Goal: Transaction & Acquisition: Purchase product/service

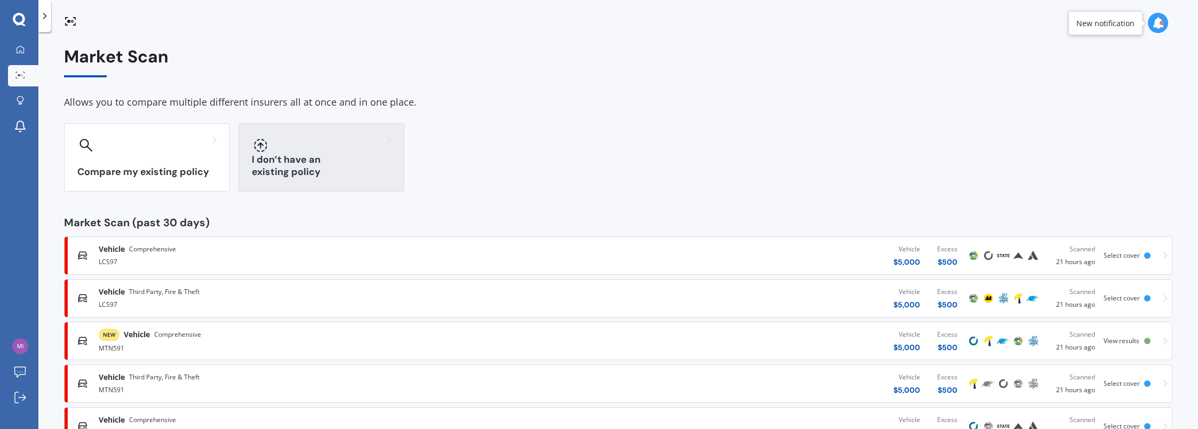
click at [312, 167] on h3 "I don’t have an existing policy" at bounding box center [321, 166] width 139 height 25
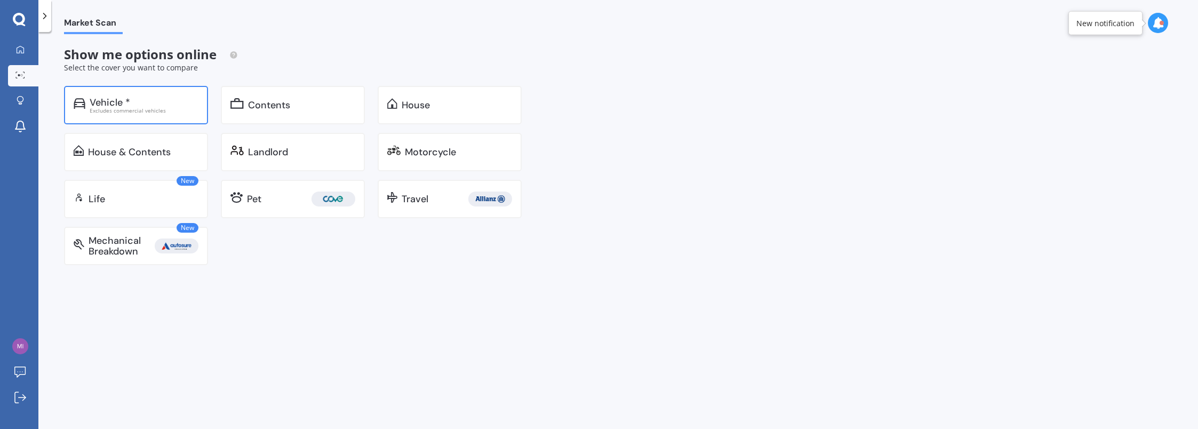
click at [108, 98] on div "Vehicle *" at bounding box center [110, 102] width 41 height 11
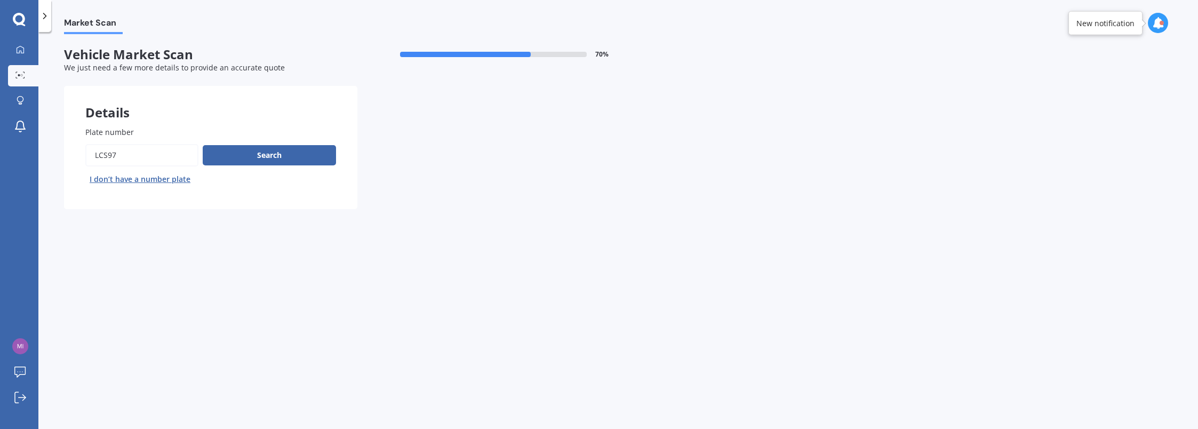
click at [124, 157] on input "Plate number" at bounding box center [141, 155] width 113 height 22
type input "L"
type input "mtn597"
click at [0, 0] on button "Next" at bounding box center [0, 0] width 0 height 0
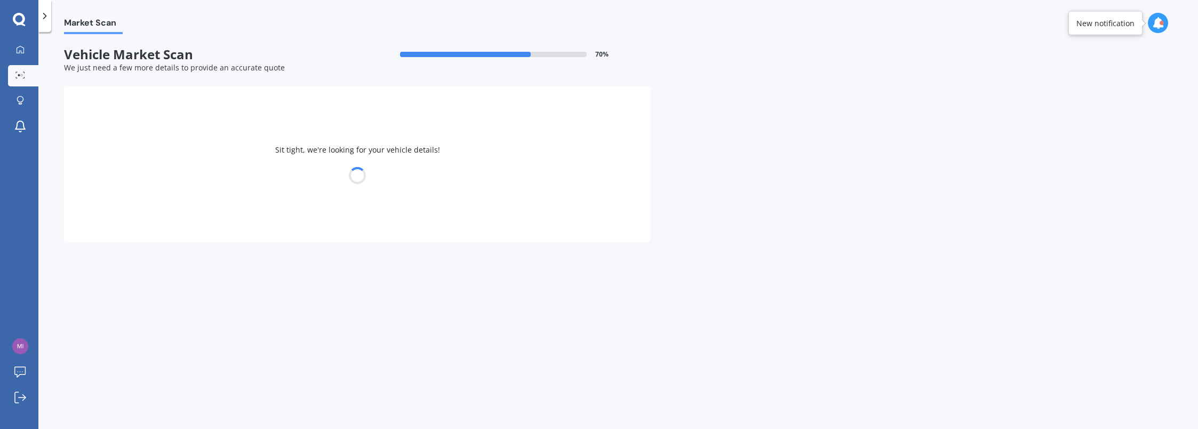
select select "FORD"
select select "RANGER"
select select "05"
select select "12"
select select "1973"
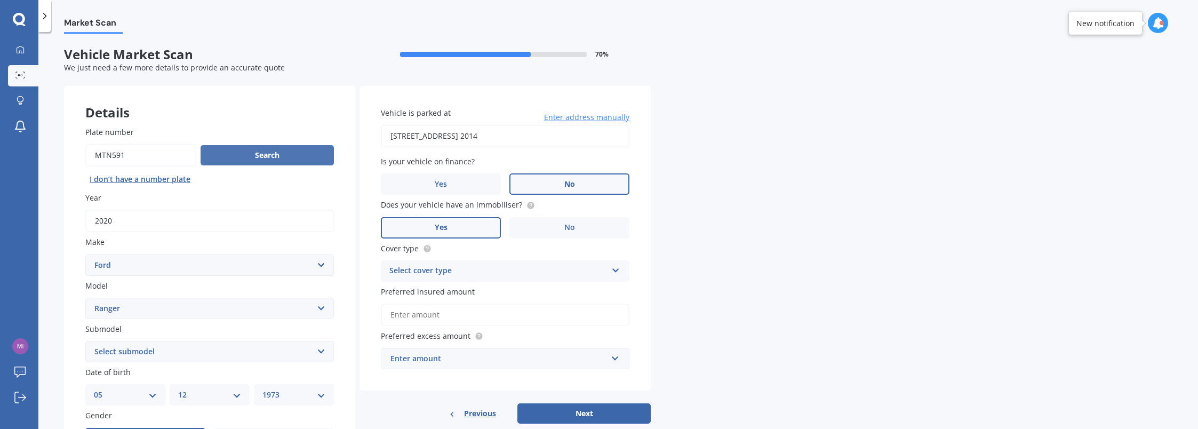
type input "mtn591"
click at [261, 154] on button "Search" at bounding box center [266, 155] width 133 height 20
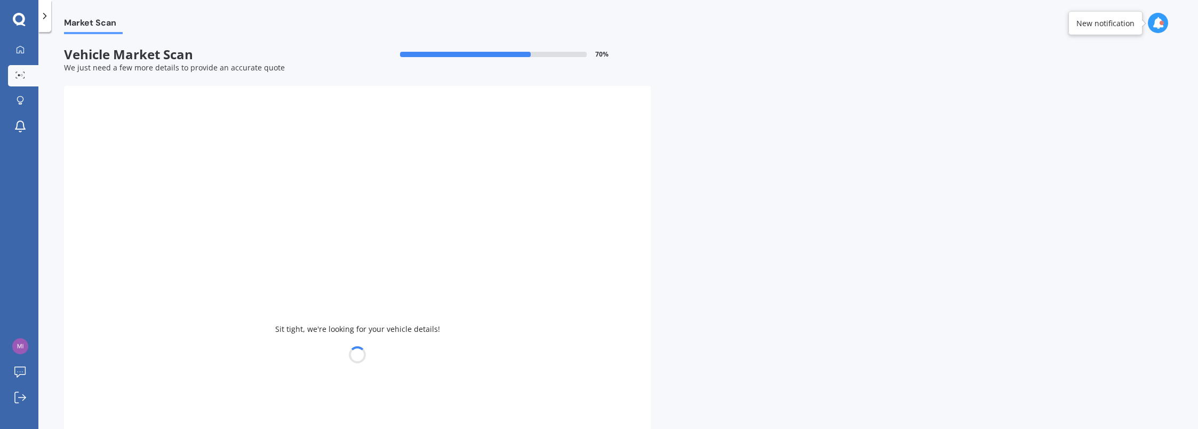
type input "1983"
select select "MITSUBISHI"
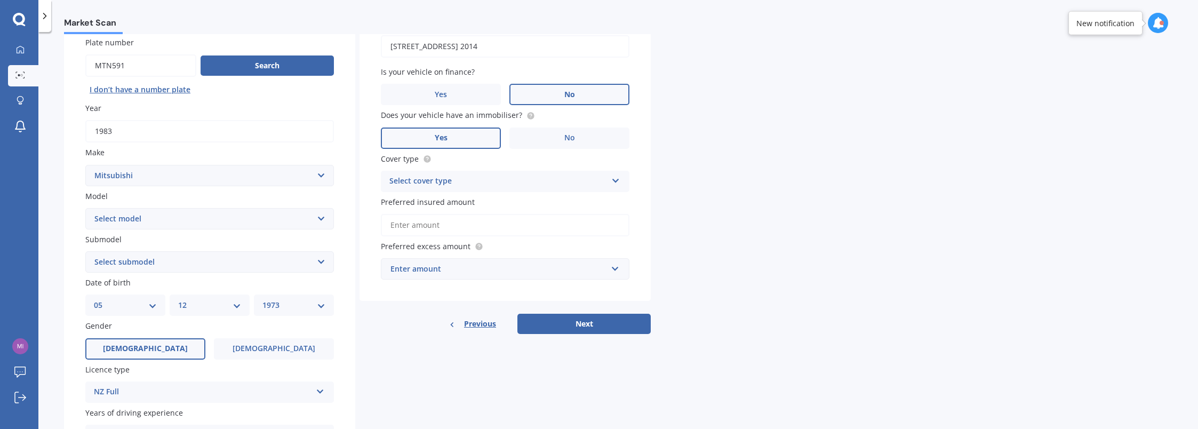
scroll to position [107, 0]
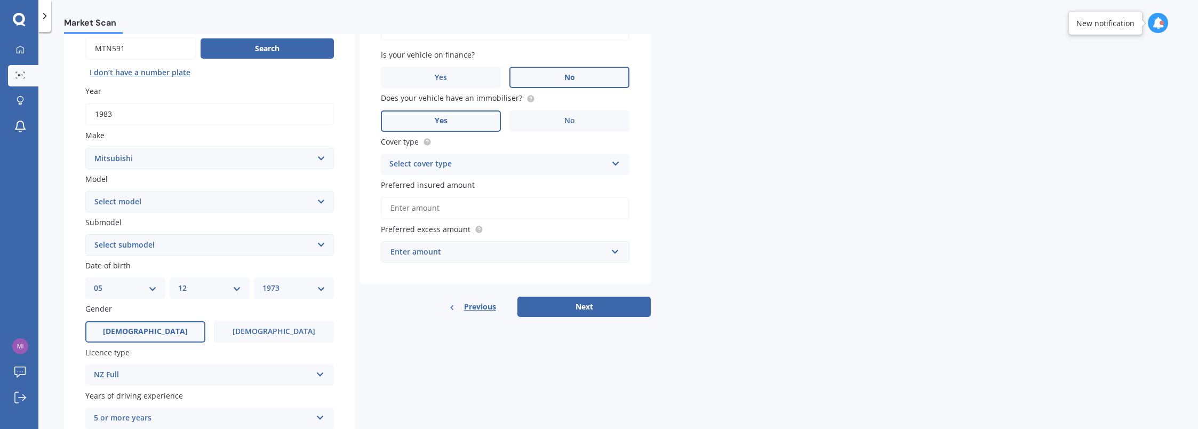
click at [315, 204] on select "Select model 380 Airtrek Aspire ASX [PERSON_NAME] Challenger Challenger Diesel …" at bounding box center [209, 201] width 248 height 21
select select "L300"
click at [85, 191] on select "Select model 380 Airtrek Aspire ASX [PERSON_NAME] Challenger Challenger Diesel …" at bounding box center [209, 201] width 248 height 21
click at [322, 244] on select "Select submodel (All) 2.5D SWD 4DR MAN" at bounding box center [209, 244] width 248 height 21
select select "(ALL)"
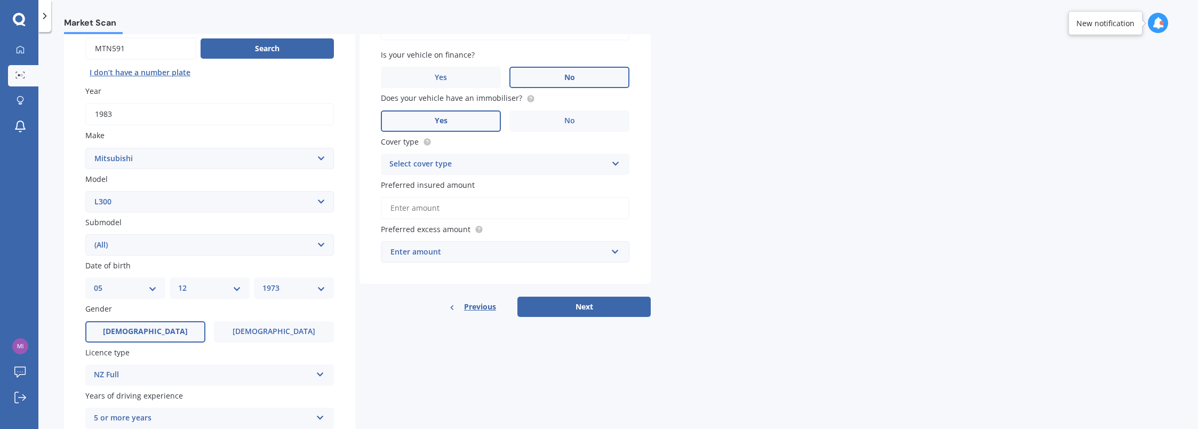
click at [85, 235] on select "Select submodel (All) 2.5D SWD 4DR MAN" at bounding box center [209, 244] width 248 height 21
click at [354, 293] on div "Plate number Search I don’t have a number plate Year [DATE] Make Select make AC…" at bounding box center [209, 245] width 291 height 495
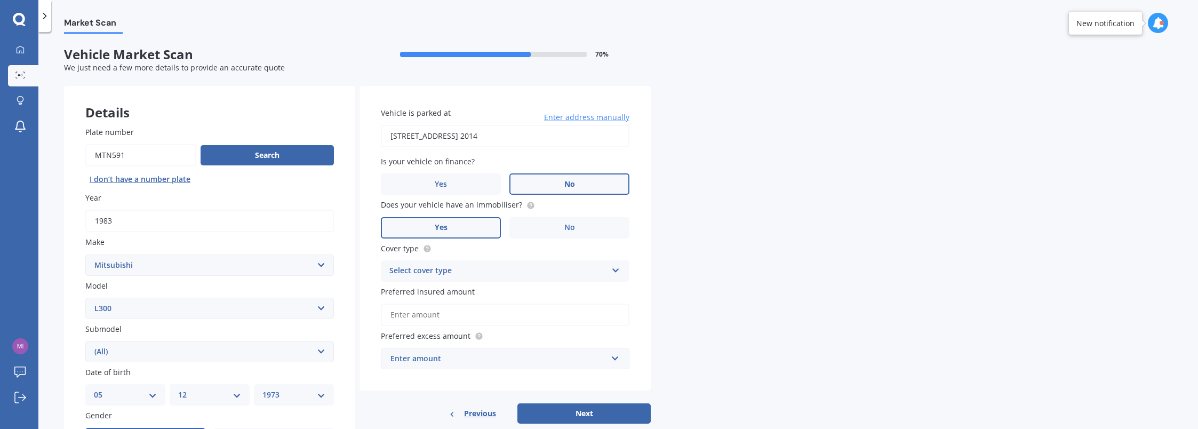
scroll to position [53, 0]
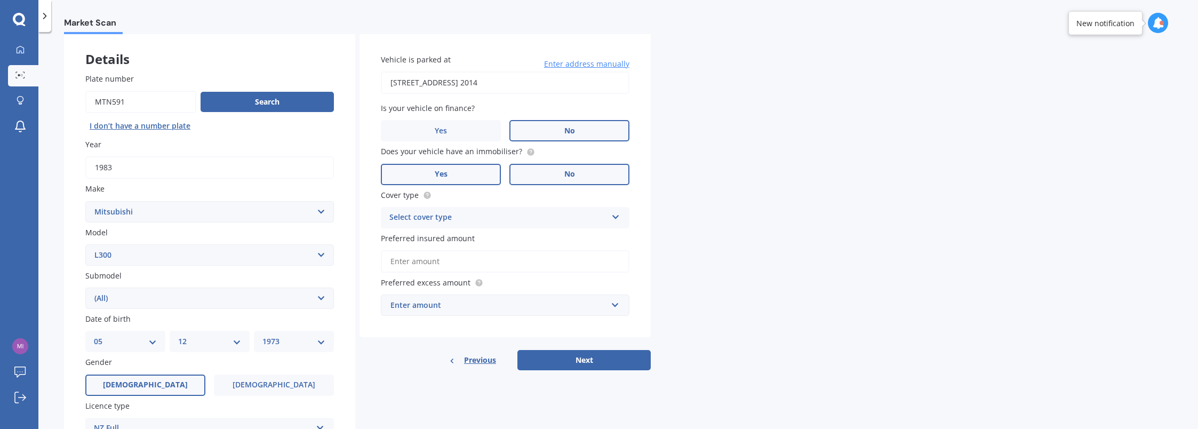
click at [574, 177] on span "No" at bounding box center [569, 174] width 11 height 9
click at [0, 0] on input "No" at bounding box center [0, 0] width 0 height 0
click at [545, 216] on div "Select cover type" at bounding box center [498, 217] width 218 height 13
click at [509, 241] on div "Comprehensive" at bounding box center [504, 238] width 247 height 19
click at [509, 241] on label "Preferred insured amount" at bounding box center [503, 237] width 244 height 11
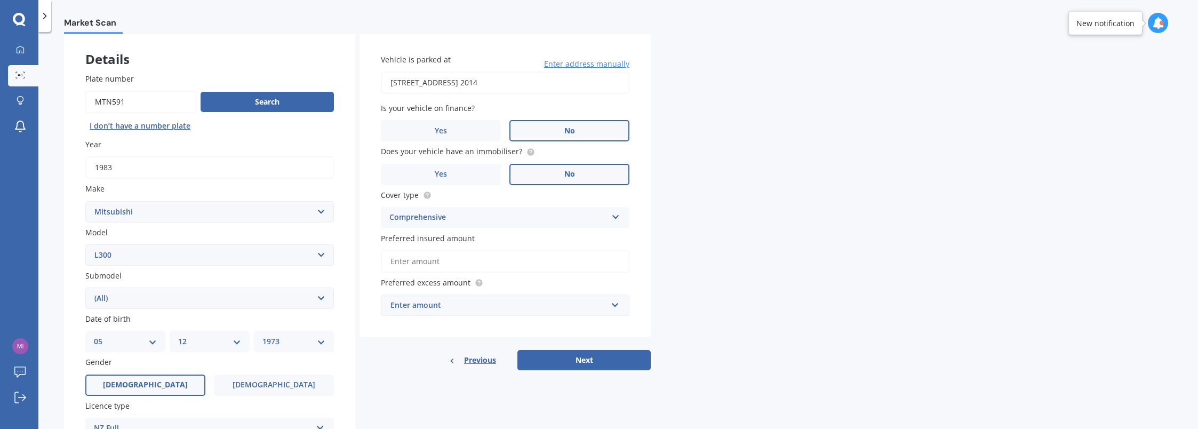
click at [509, 250] on input "Preferred insured amount" at bounding box center [505, 261] width 248 height 22
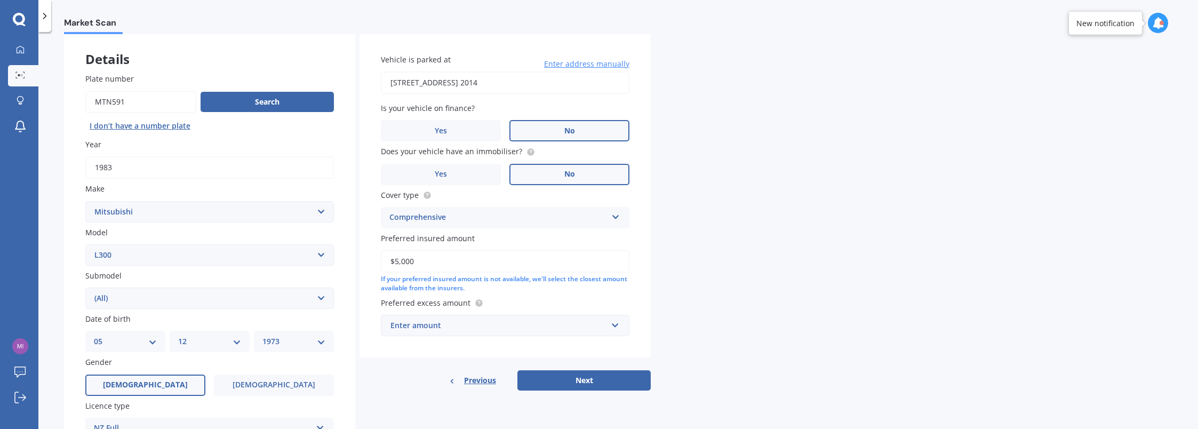
type input "$5,000"
click at [695, 243] on div "Market Scan Vehicle Market Scan 70 % We just need a few more details to provide…" at bounding box center [617, 232] width 1159 height 397
click at [609, 325] on input "text" at bounding box center [501, 325] width 239 height 20
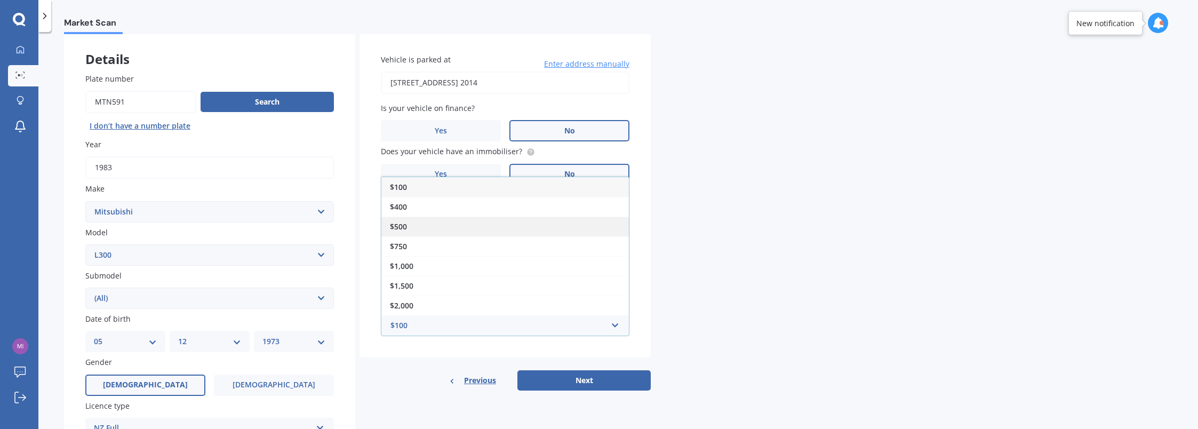
click at [503, 231] on div "$500" at bounding box center [504, 226] width 247 height 20
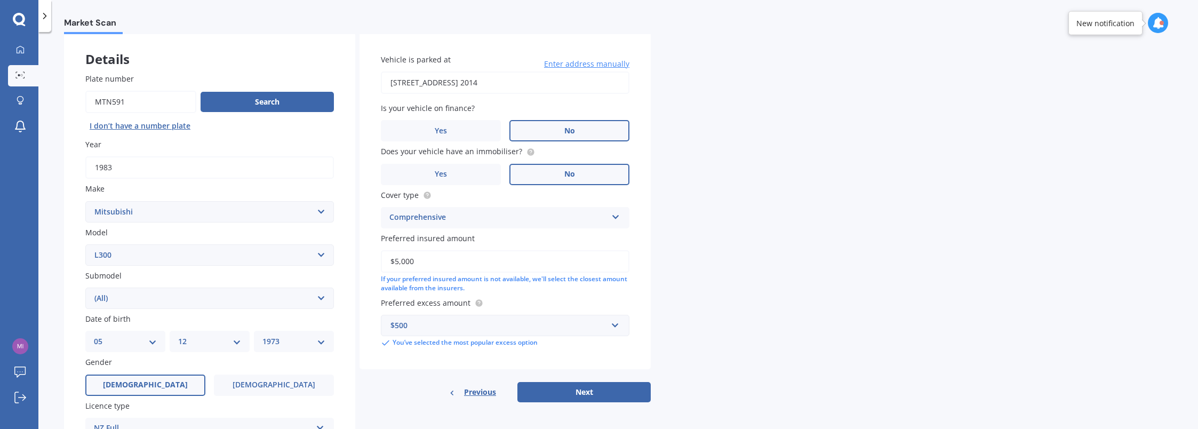
click at [684, 250] on div "Market Scan Vehicle Market Scan 70 % We just need a few more details to provide…" at bounding box center [617, 232] width 1159 height 397
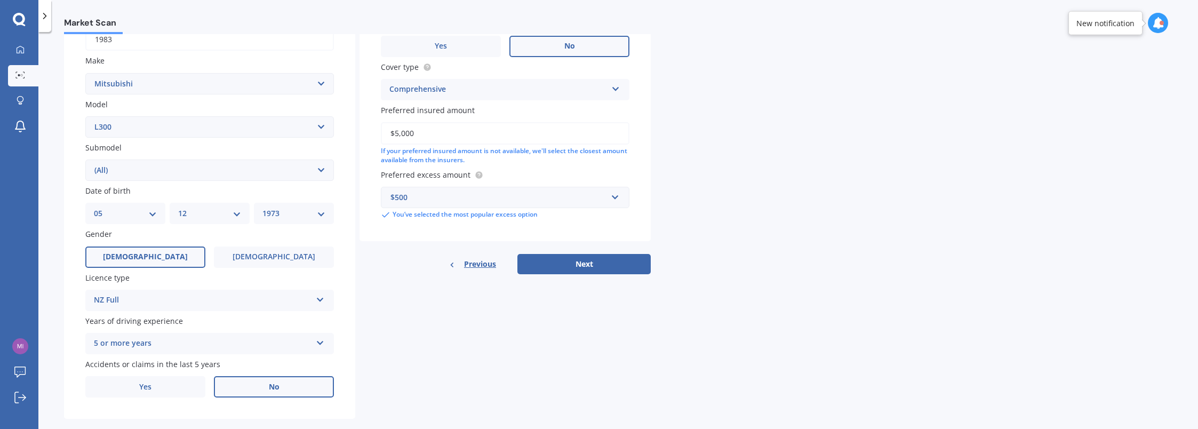
scroll to position [200, 0]
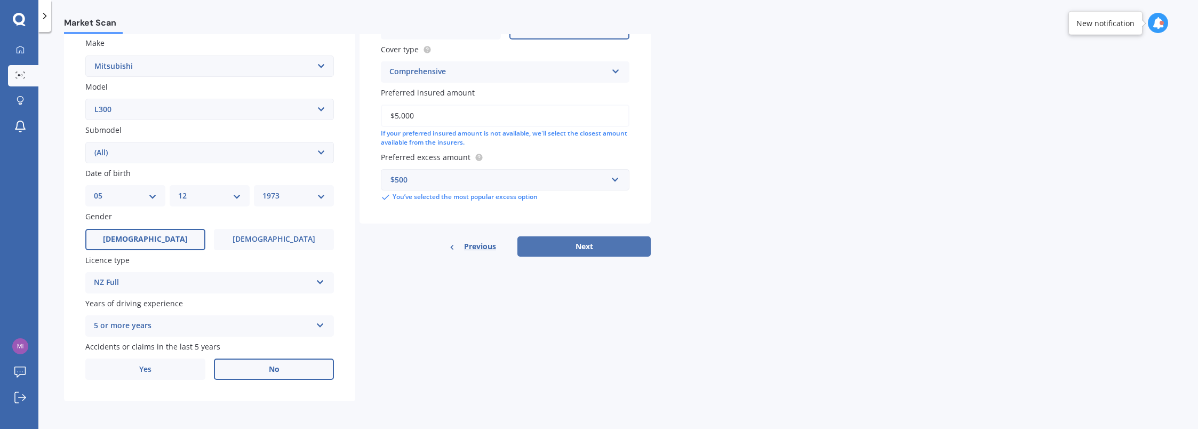
click at [579, 239] on button "Next" at bounding box center [583, 246] width 133 height 20
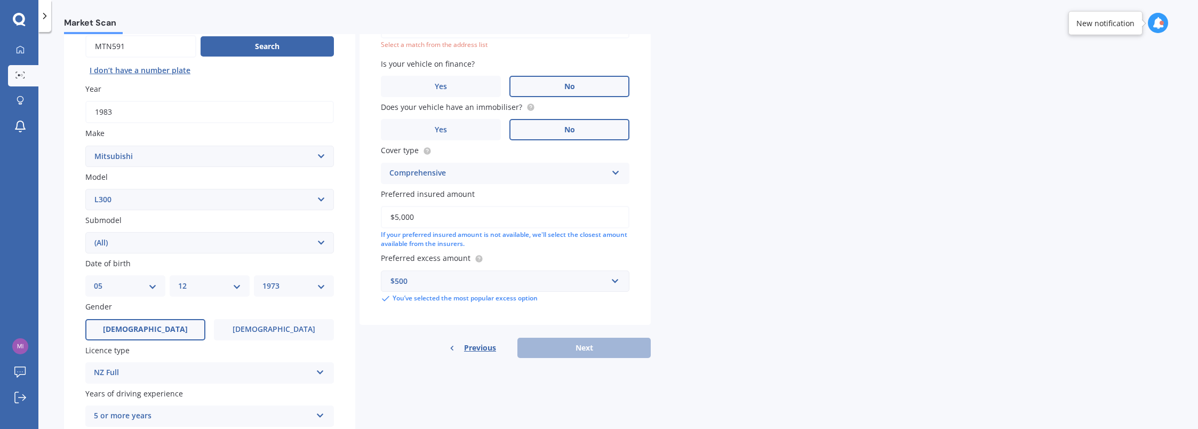
scroll to position [73, 0]
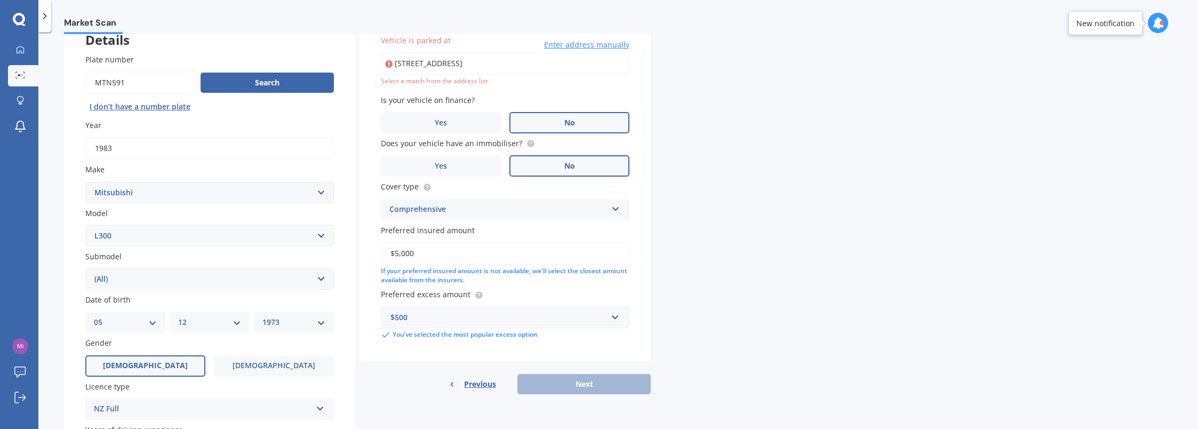
type input "[STREET_ADDRESS] 2014"
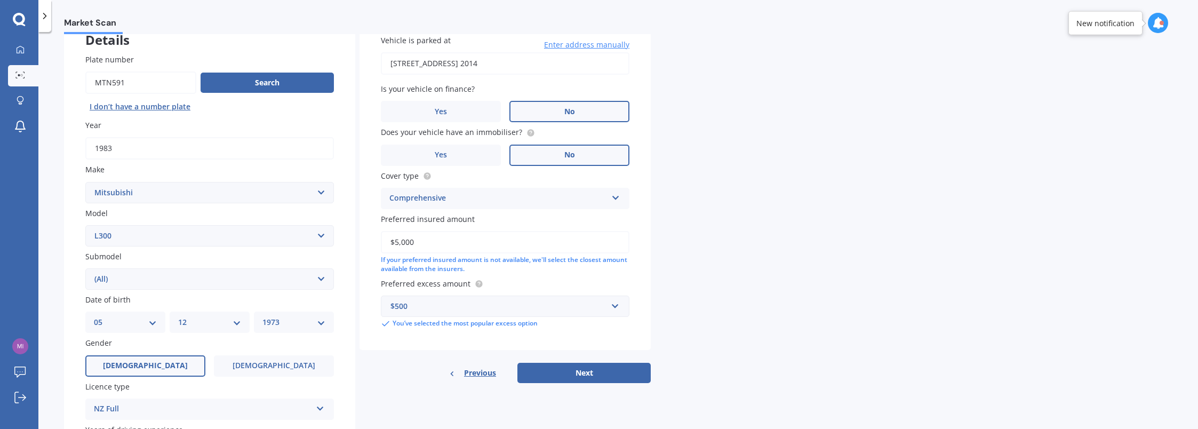
click at [848, 189] on div "Market Scan Vehicle Market Scan 70 % We just need a few more details to provide…" at bounding box center [617, 232] width 1159 height 397
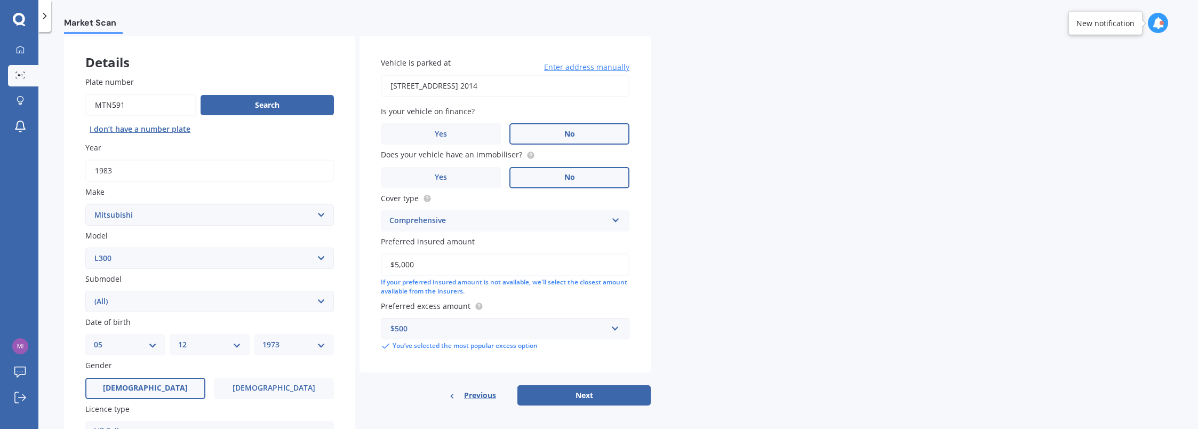
scroll to position [0, 0]
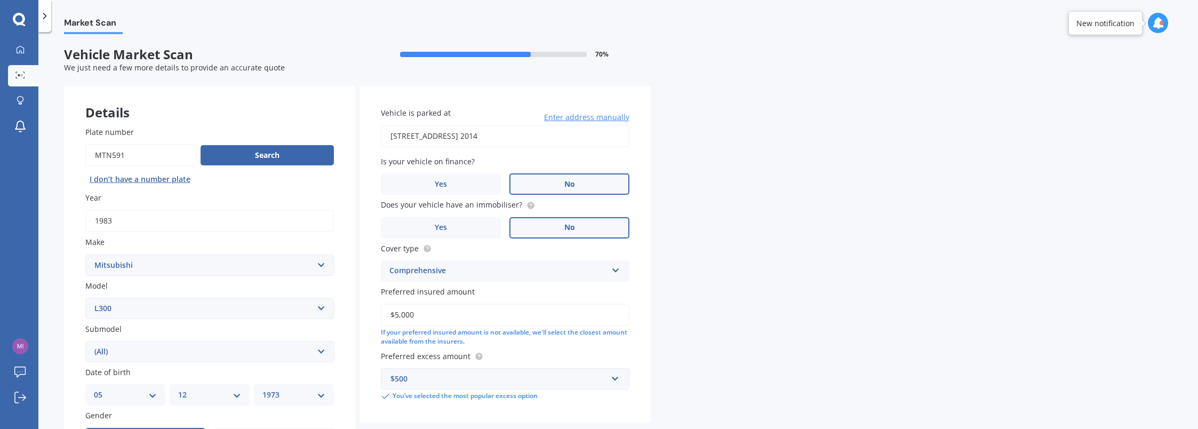
click at [899, 166] on div "Market Scan Vehicle Market Scan 70 % We just need a few more details to provide…" at bounding box center [617, 232] width 1159 height 397
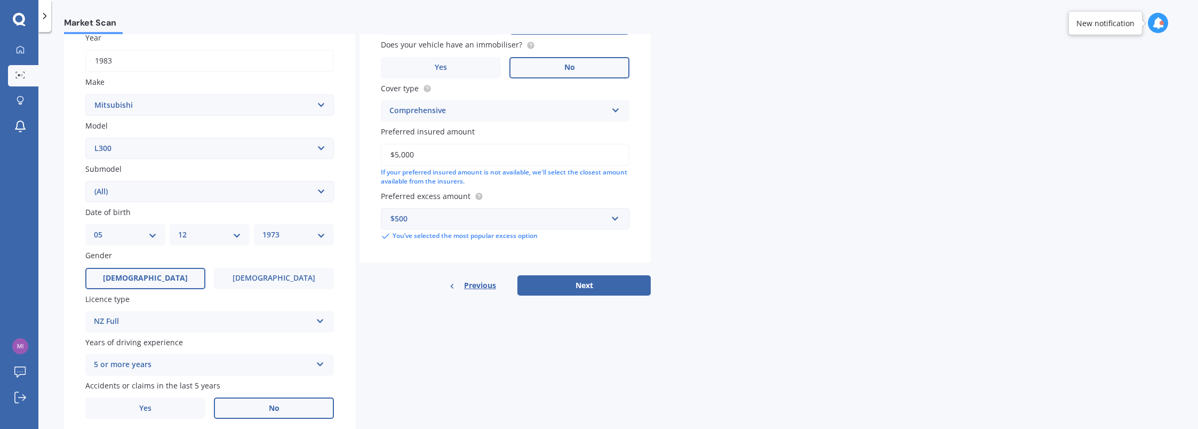
scroll to position [200, 0]
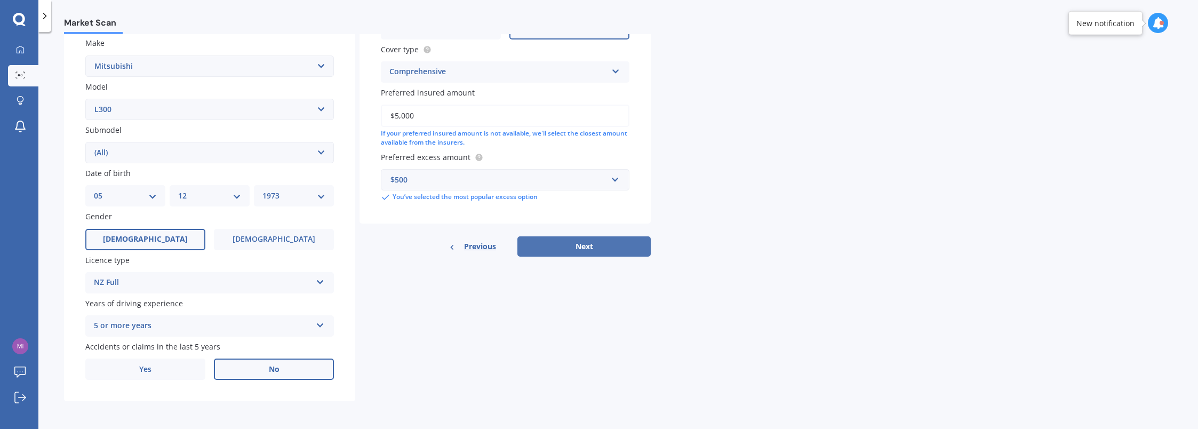
click at [585, 243] on button "Next" at bounding box center [583, 246] width 133 height 20
select select "05"
select select "12"
select select "1973"
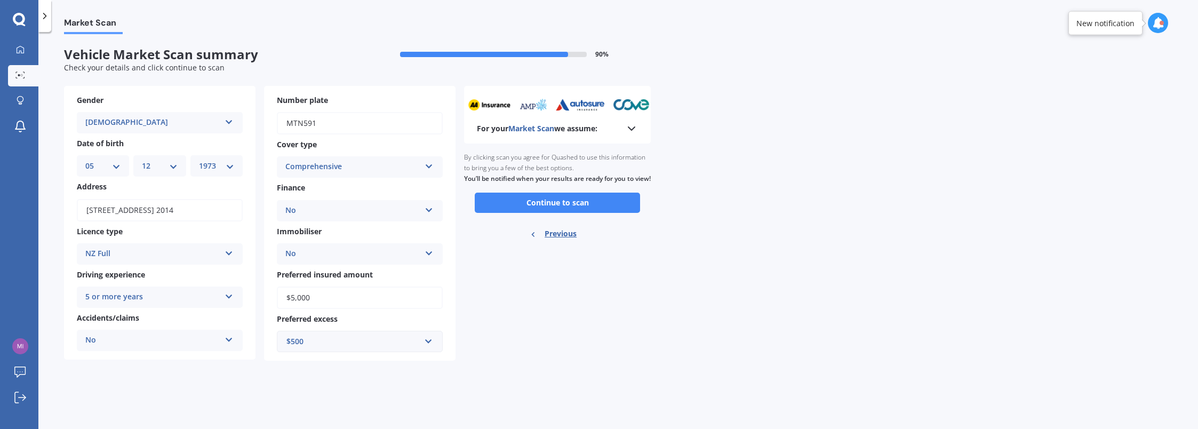
scroll to position [0, 0]
click at [556, 211] on button "Continue to scan" at bounding box center [557, 202] width 165 height 20
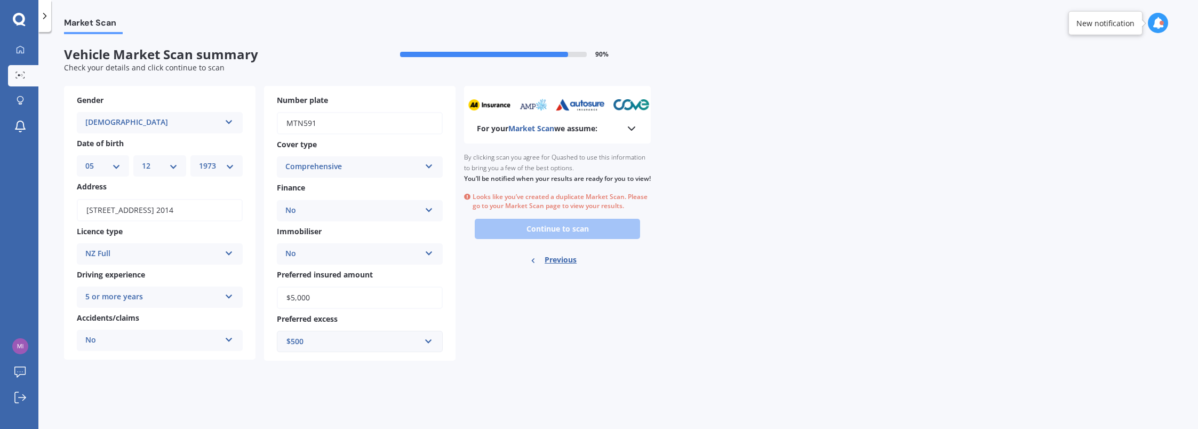
click at [552, 268] on span "Previous" at bounding box center [560, 260] width 32 height 16
select select "MITSUBISHI"
select select "L300"
select select "(ALL)"
select select "05"
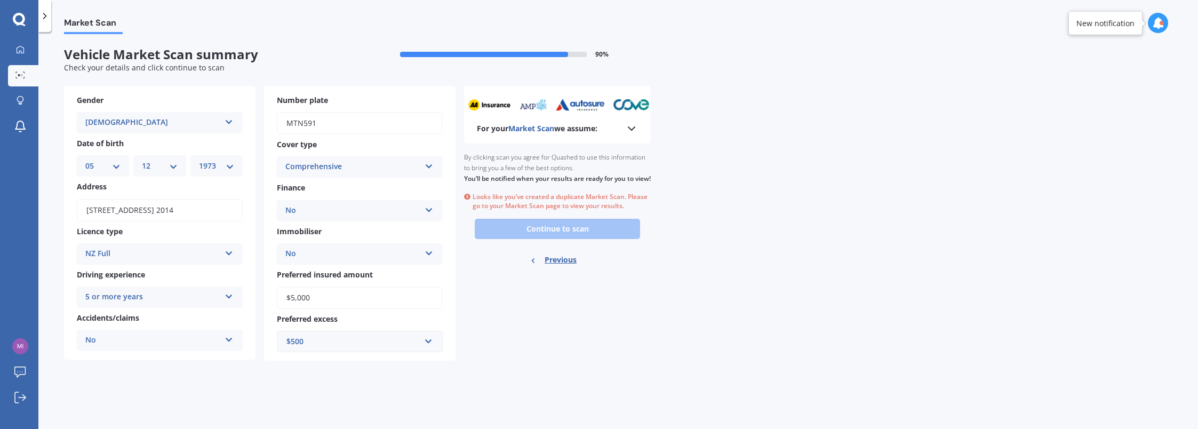
select select "12"
select select "1973"
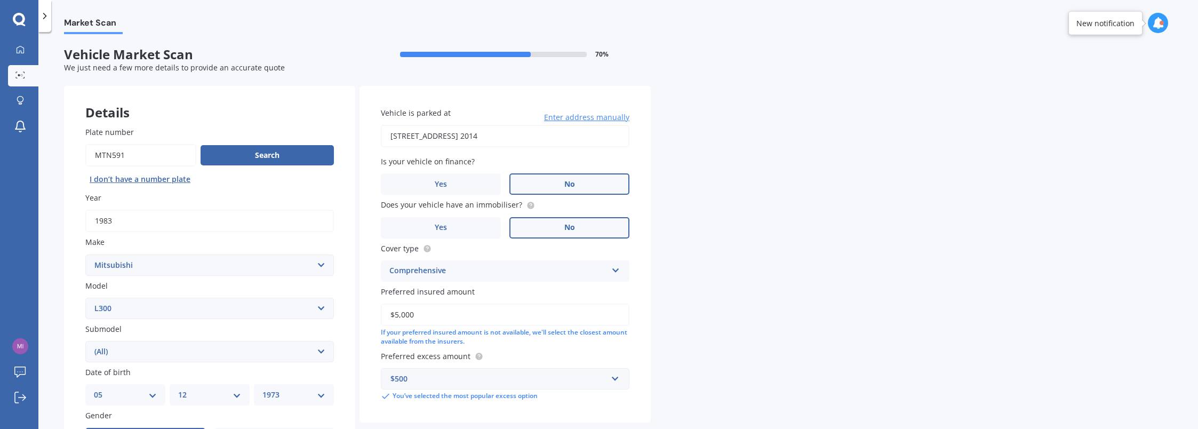
click at [610, 272] on div "Comprehensive Comprehensive Third Party, Fire & Theft Third Party" at bounding box center [505, 270] width 248 height 21
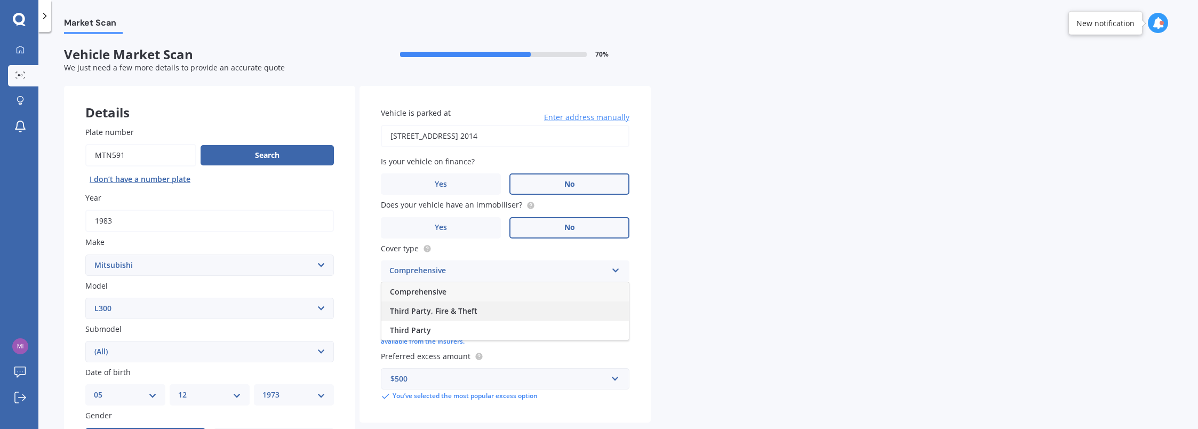
click at [575, 308] on div "Third Party, Fire & Theft" at bounding box center [504, 310] width 247 height 19
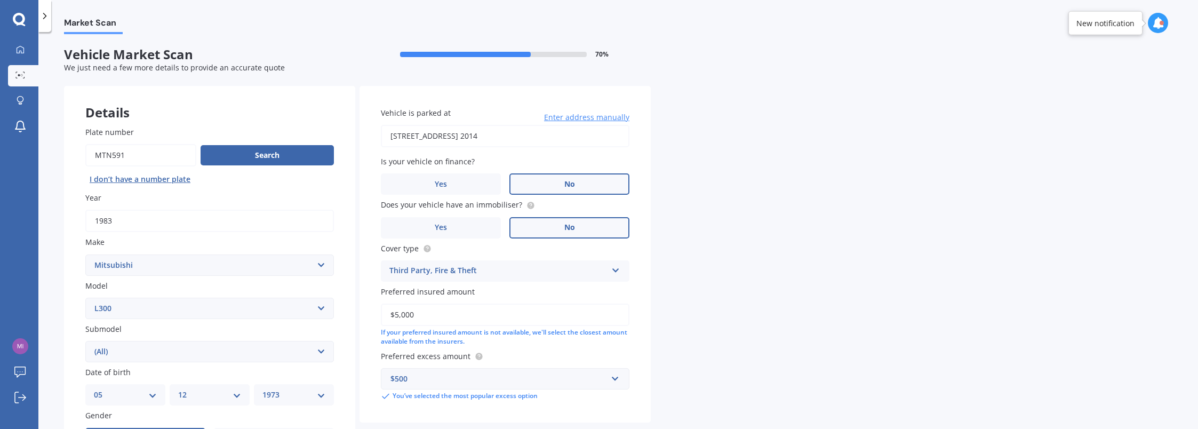
click at [796, 273] on div "Market Scan Vehicle Market Scan 70 % We just need a few more details to provide…" at bounding box center [617, 232] width 1159 height 397
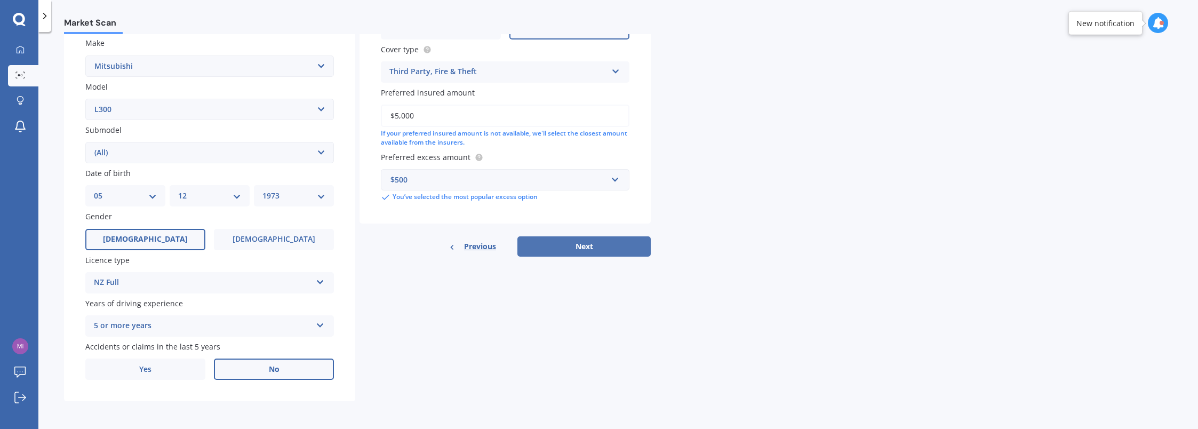
click at [593, 251] on button "Next" at bounding box center [583, 246] width 133 height 20
select select "05"
select select "12"
select select "1973"
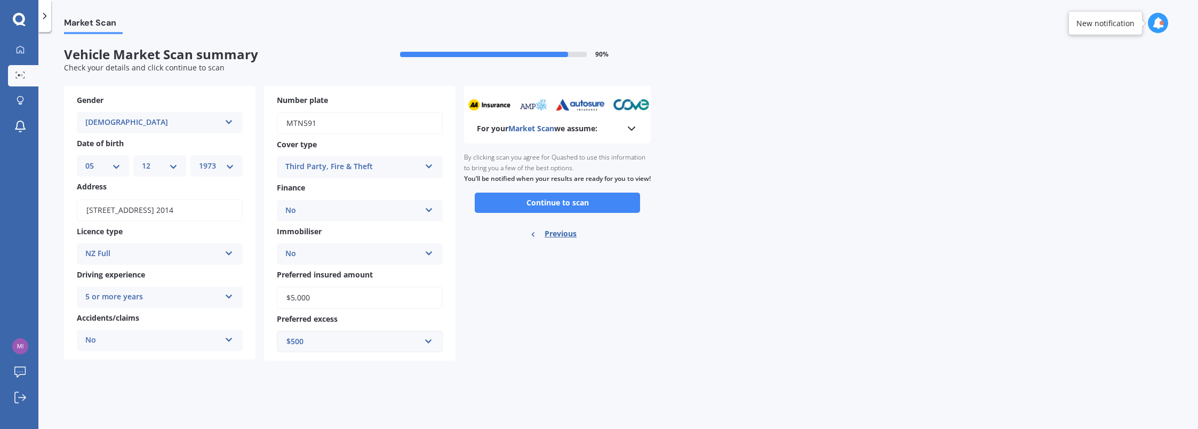
scroll to position [0, 0]
click at [584, 213] on button "Continue to scan" at bounding box center [557, 202] width 165 height 20
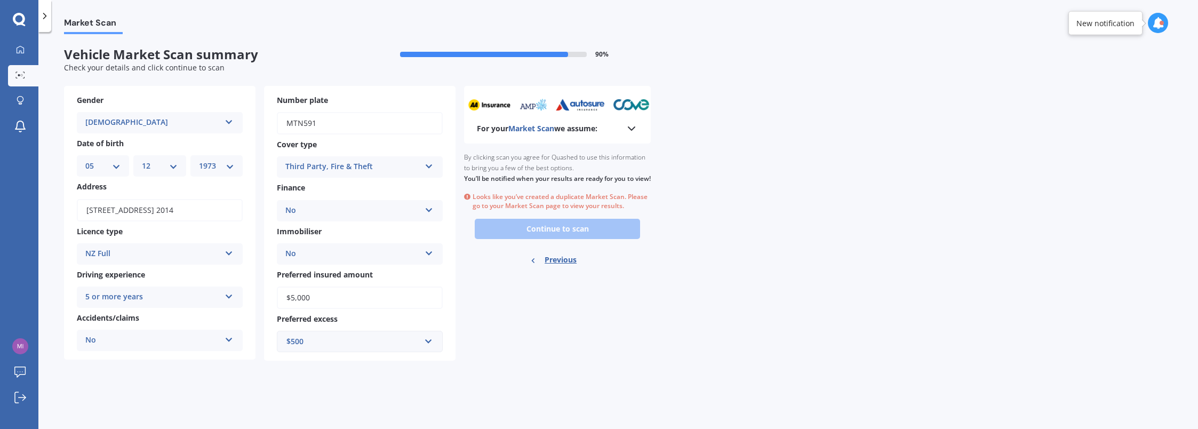
click at [81, 23] on span "Market Scan" at bounding box center [93, 25] width 59 height 14
click at [20, 46] on icon at bounding box center [20, 49] width 9 height 9
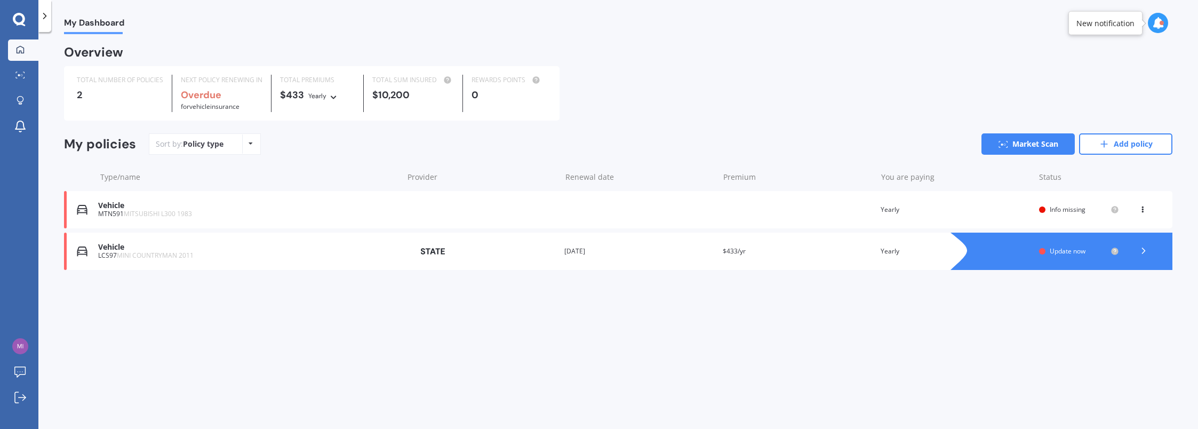
click at [129, 206] on div "Vehicle" at bounding box center [247, 205] width 299 height 9
click at [18, 73] on icon at bounding box center [20, 74] width 10 height 7
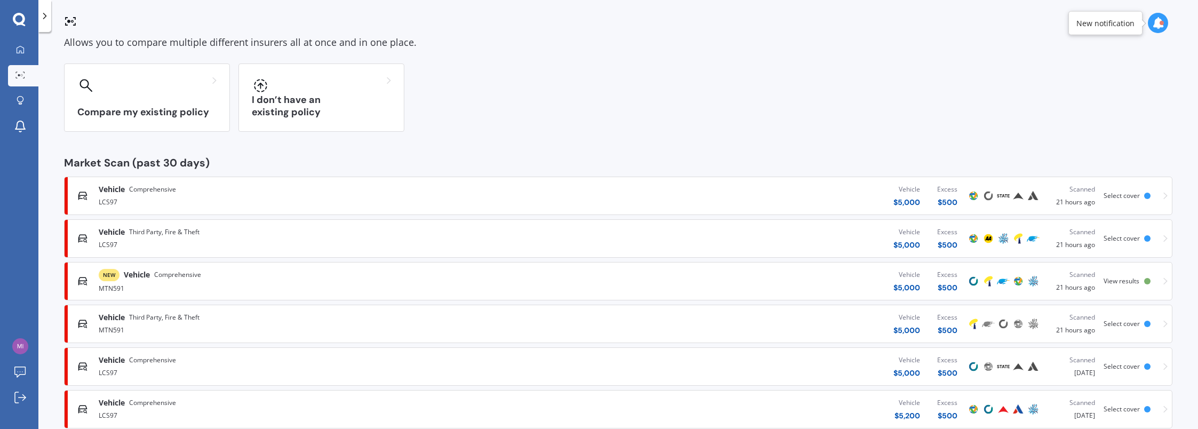
scroll to position [83, 0]
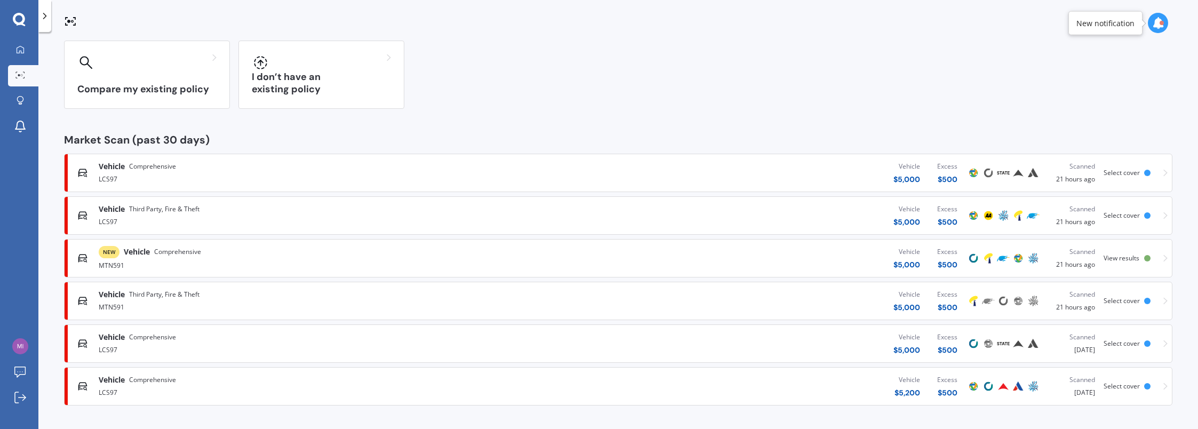
click at [1121, 256] on span "View results" at bounding box center [1121, 257] width 36 height 9
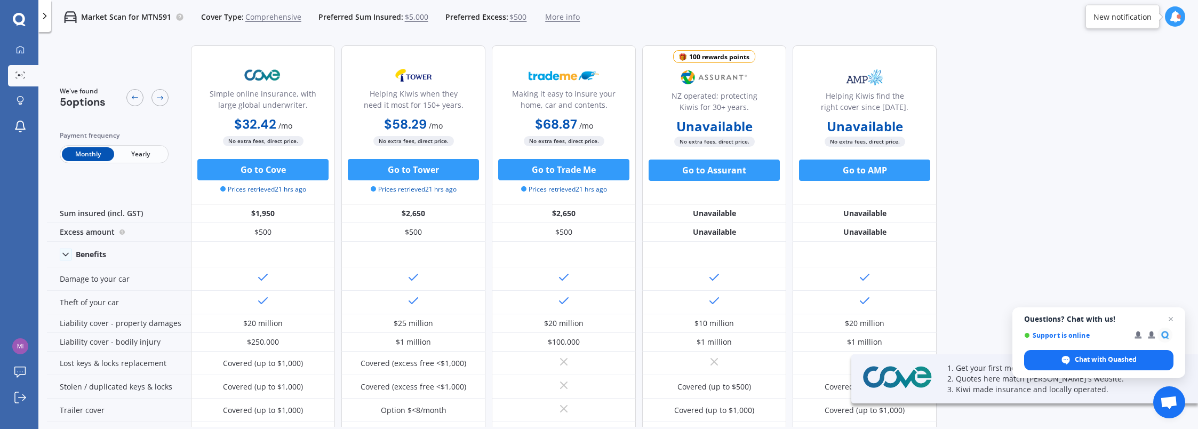
click at [149, 154] on span "Yearly" at bounding box center [140, 154] width 52 height 14
click at [1023, 190] on div "We've found 5 options Payment frequency Monthly Yearly Simple online insurance,…" at bounding box center [622, 232] width 1151 height 390
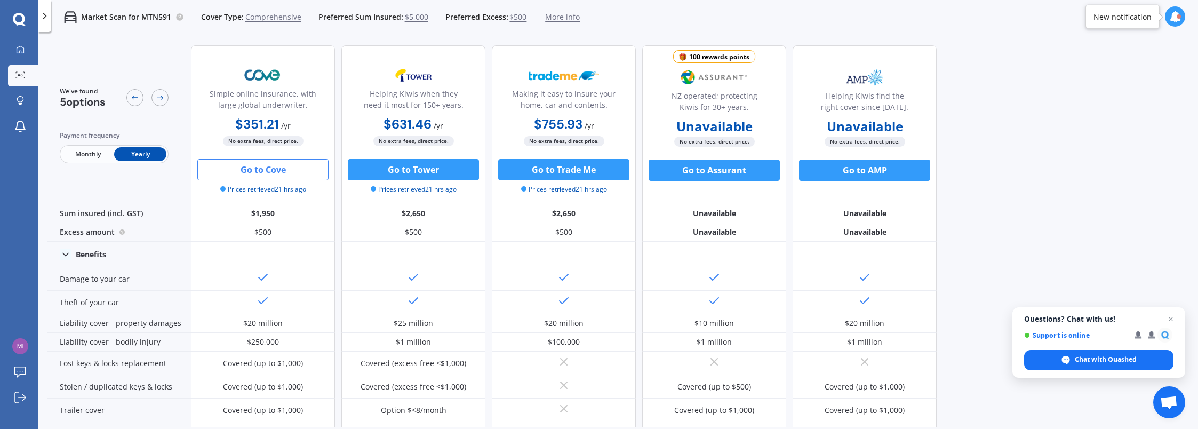
click at [264, 166] on button "Go to Cove" at bounding box center [262, 169] width 131 height 21
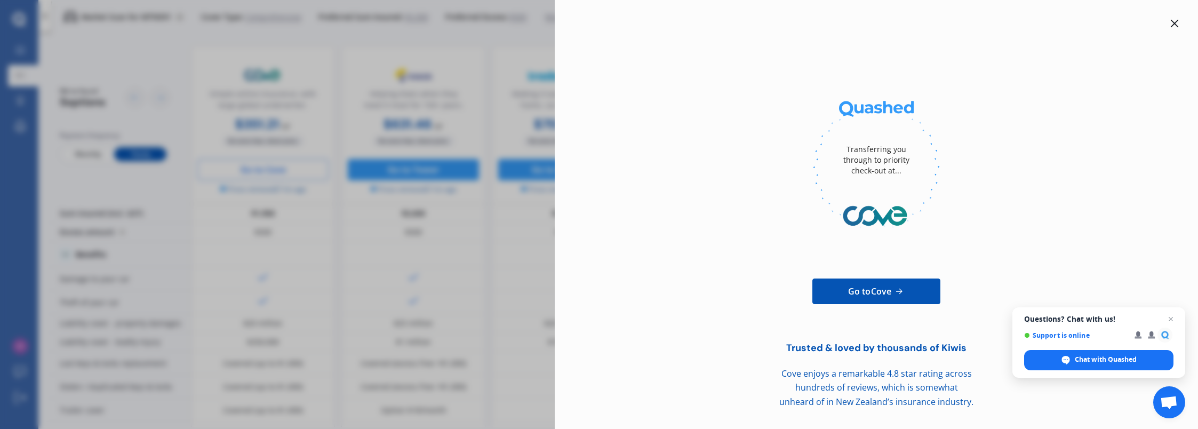
click at [881, 295] on span "Go to Cove" at bounding box center [869, 291] width 43 height 13
click at [1179, 22] on div at bounding box center [1174, 23] width 13 height 13
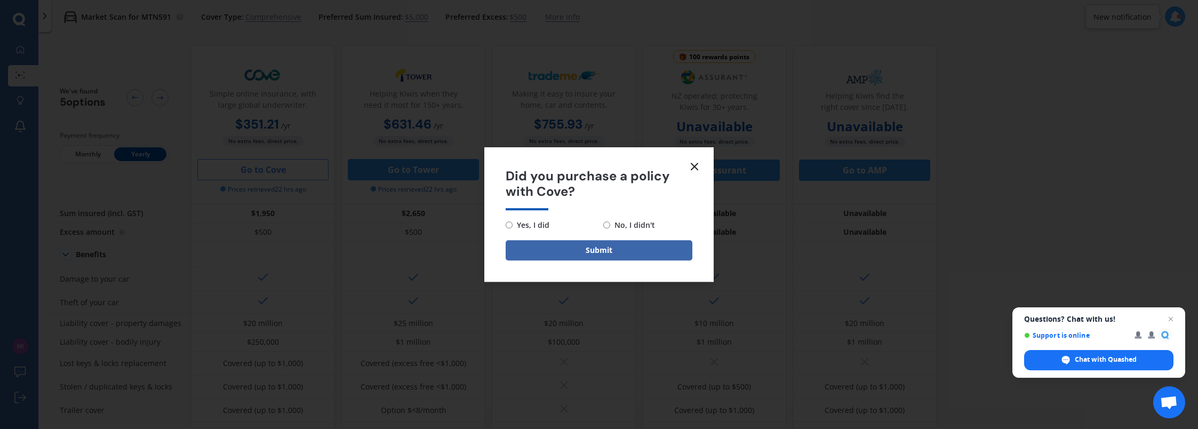
click at [519, 216] on form "Did you purchase a policy with Cove? Yes, I did No, I didn't Submit" at bounding box center [598, 214] width 229 height 134
click at [507, 223] on input "Yes, I did" at bounding box center [508, 224] width 7 height 7
radio input "true"
click at [596, 250] on button "Submit" at bounding box center [598, 250] width 187 height 20
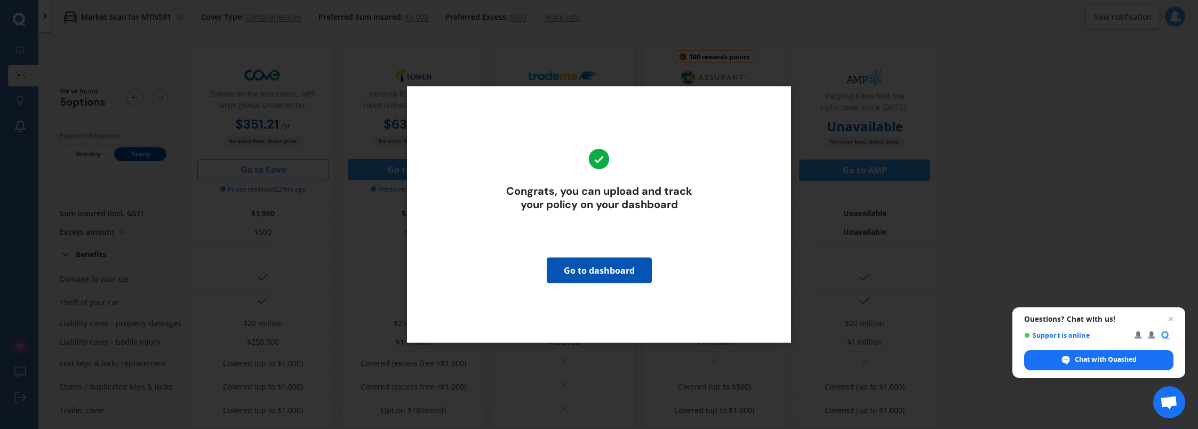
click at [894, 141] on div "Congrats, you can upload and track your policy on your dashboard Go to dashboard" at bounding box center [599, 214] width 1198 height 429
click at [977, 107] on div "Congrats, you can upload and track your policy on your dashboard Go to dashboard" at bounding box center [599, 214] width 1198 height 429
click at [721, 101] on div "Congrats, you can upload and track your policy on your dashboard Go to dashboard" at bounding box center [599, 214] width 384 height 256
drag, startPoint x: 1159, startPoint y: 166, endPoint x: 741, endPoint y: 65, distance: 430.8
click at [1061, 141] on div "Congrats, you can upload and track your policy on your dashboard Go to dashboard" at bounding box center [599, 214] width 1198 height 429
